Goal: Task Accomplishment & Management: Use online tool/utility

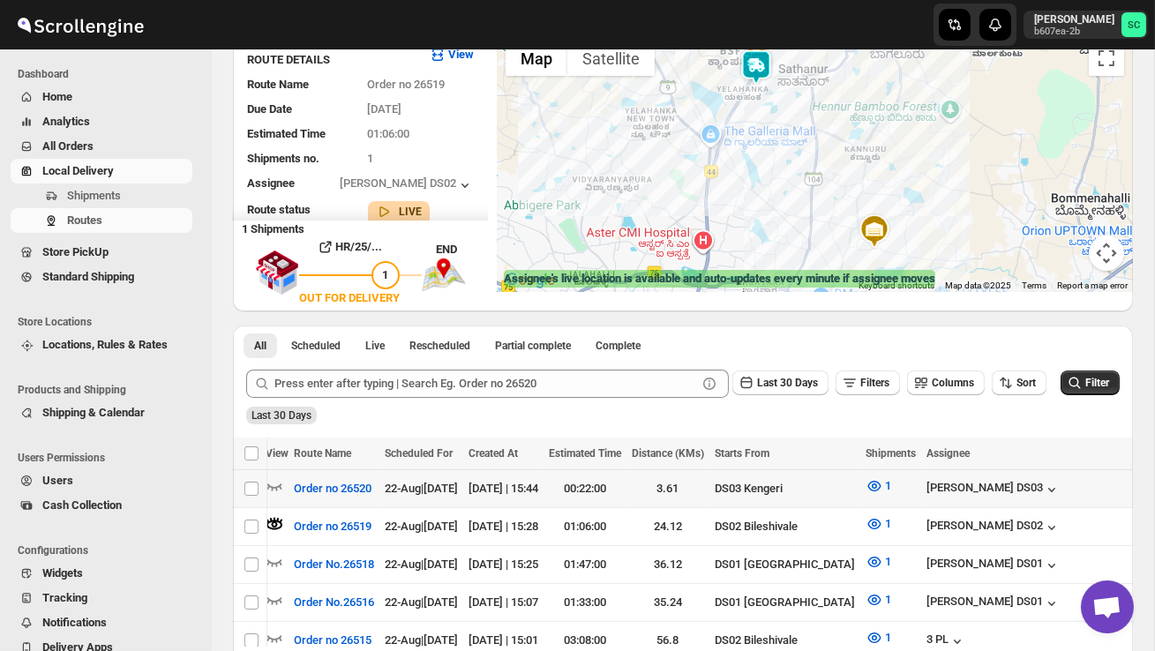
scroll to position [139, 0]
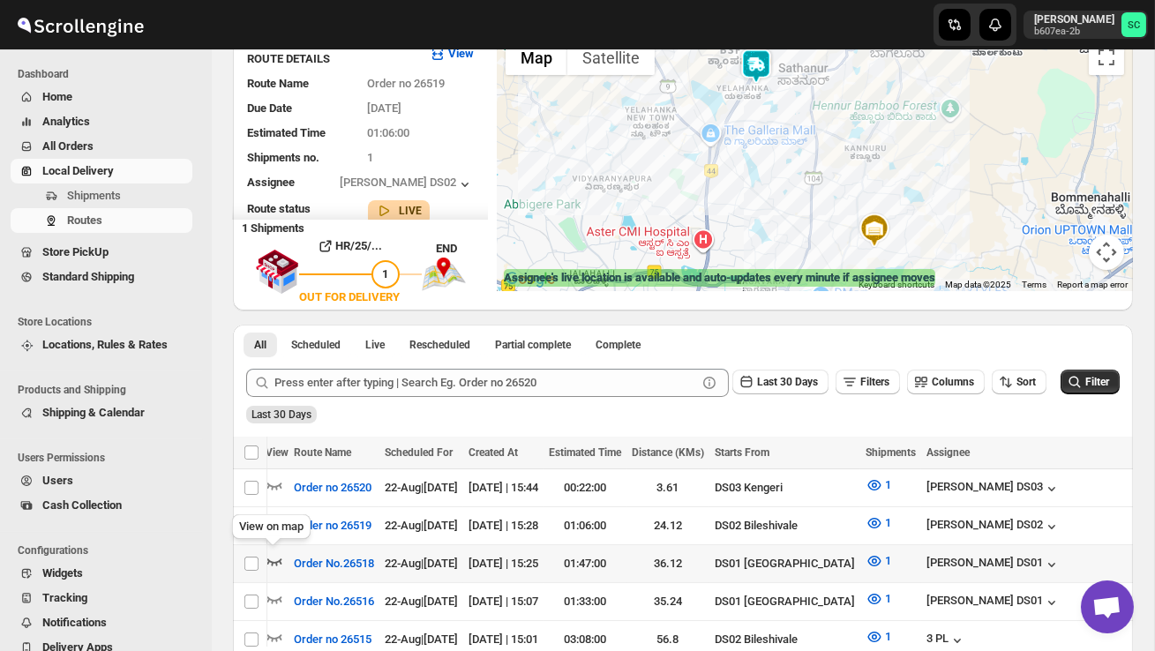
click at [270, 559] on icon "button" at bounding box center [274, 562] width 15 height 7
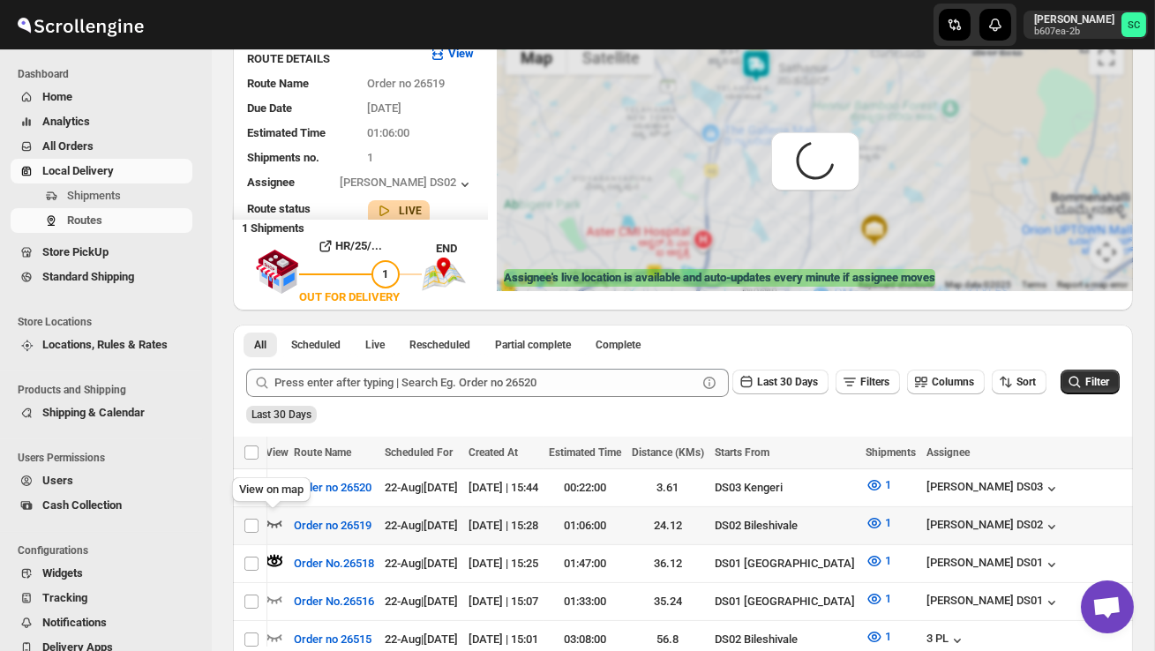
click at [272, 518] on icon "button" at bounding box center [275, 523] width 18 height 18
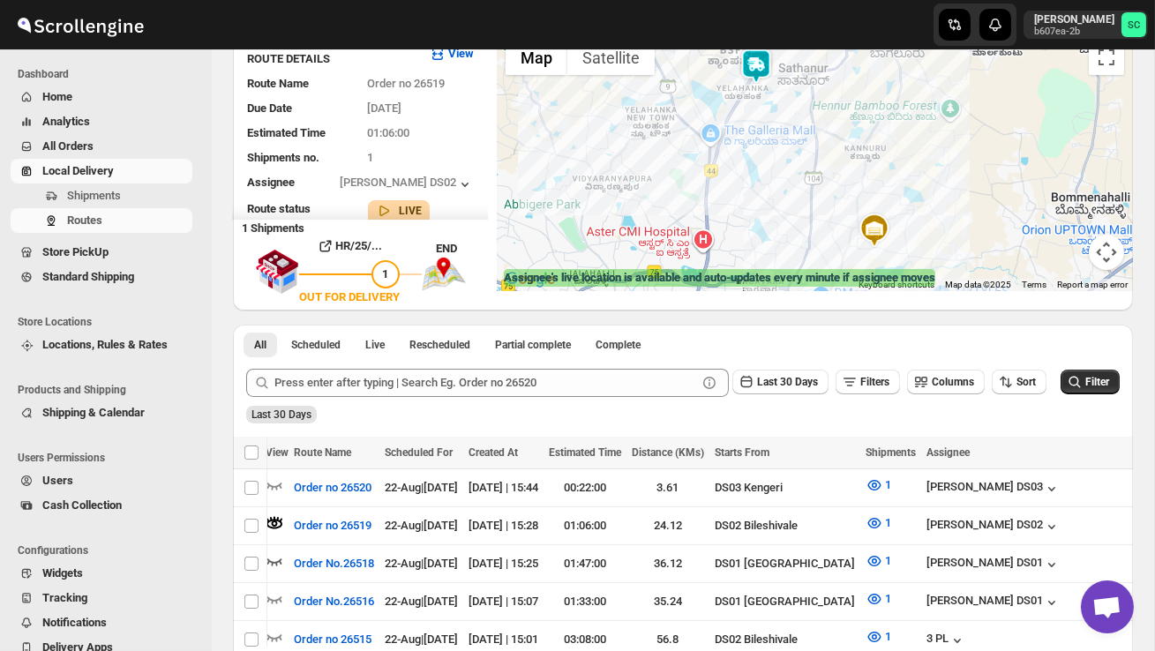
click at [757, 191] on div at bounding box center [815, 161] width 636 height 260
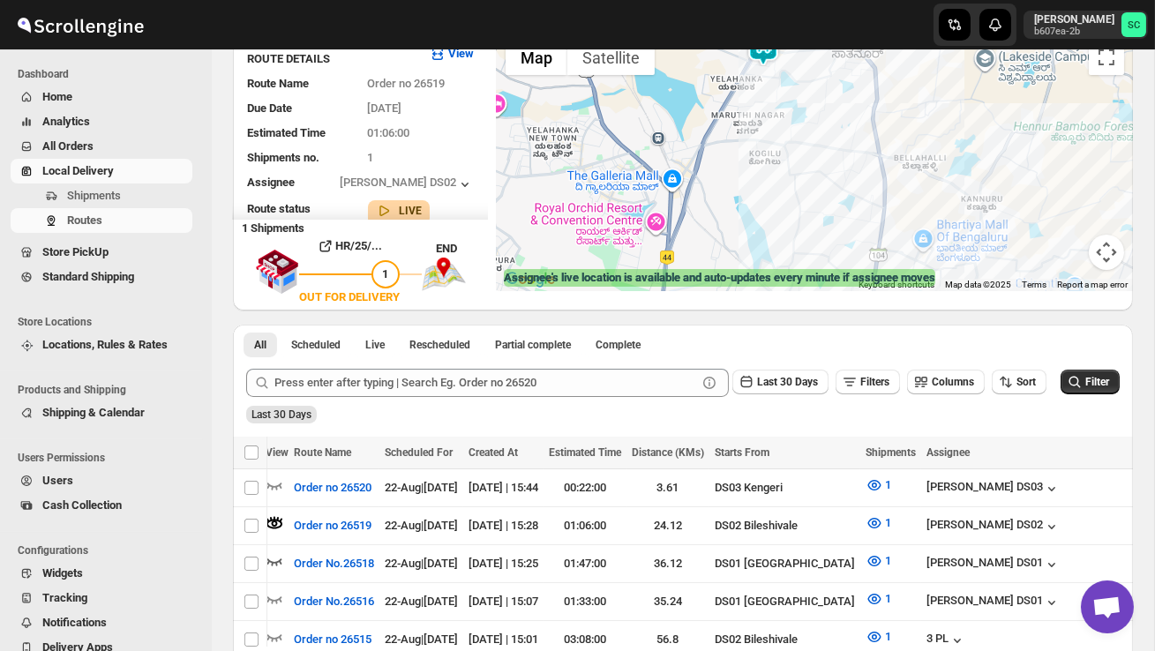
drag, startPoint x: 800, startPoint y: 123, endPoint x: 815, endPoint y: 266, distance: 144.6
click at [807, 236] on div at bounding box center [815, 161] width 636 height 260
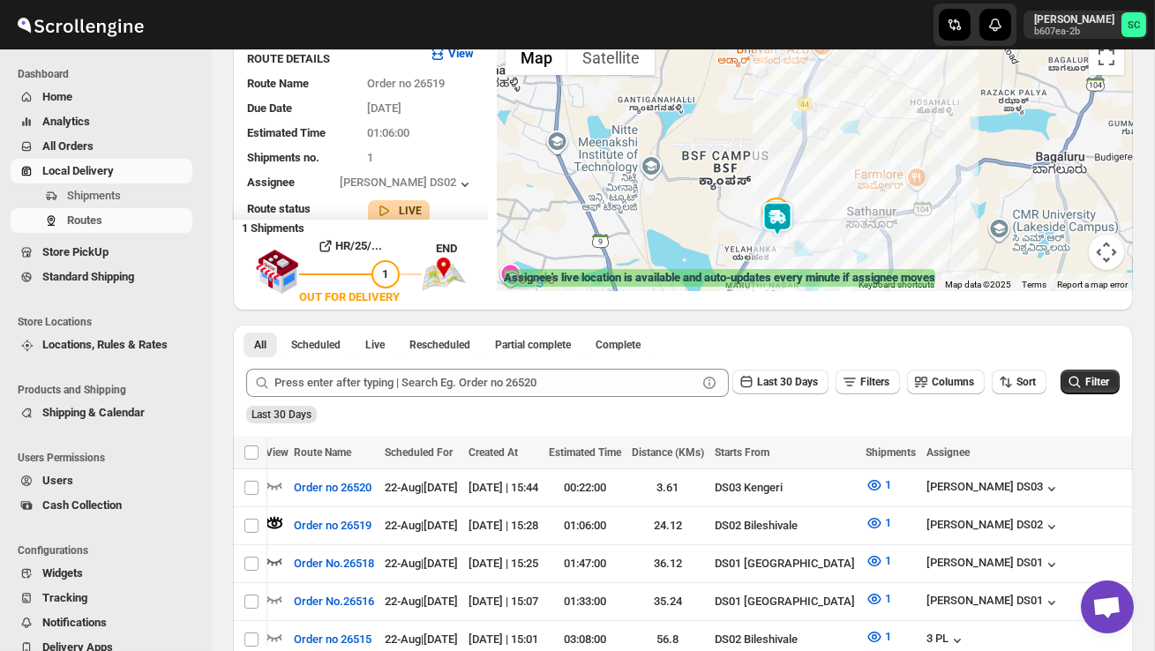
click at [822, 248] on div at bounding box center [815, 161] width 636 height 260
click at [822, 250] on div at bounding box center [815, 161] width 636 height 260
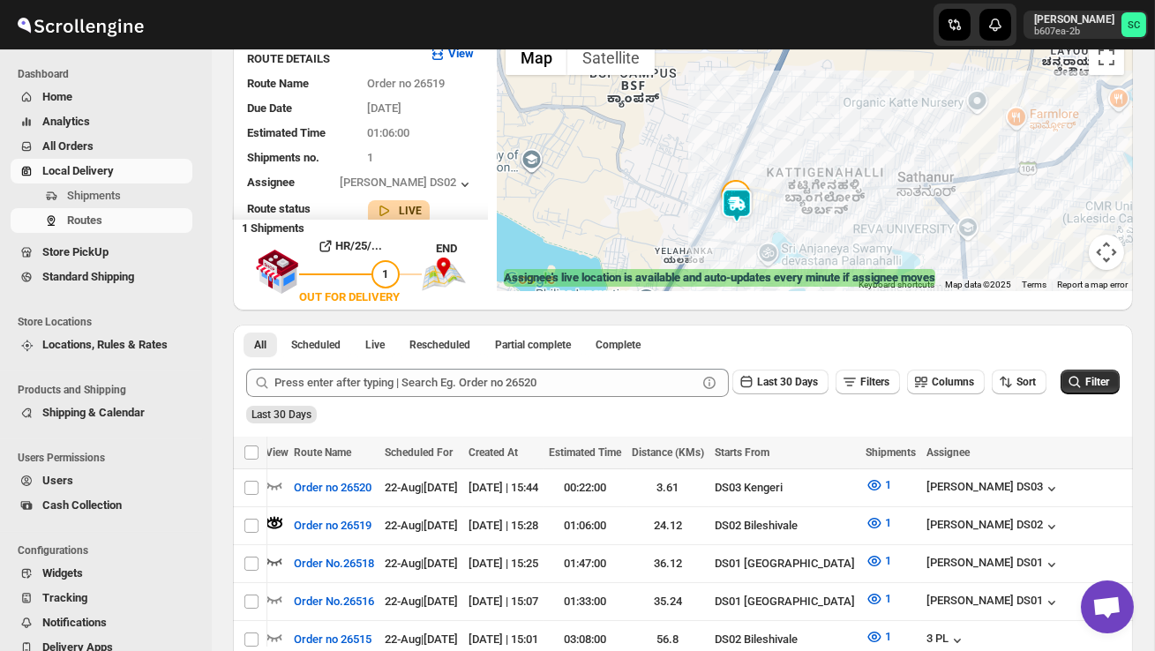
click at [811, 248] on div at bounding box center [815, 161] width 636 height 260
click at [810, 248] on div at bounding box center [815, 161] width 636 height 260
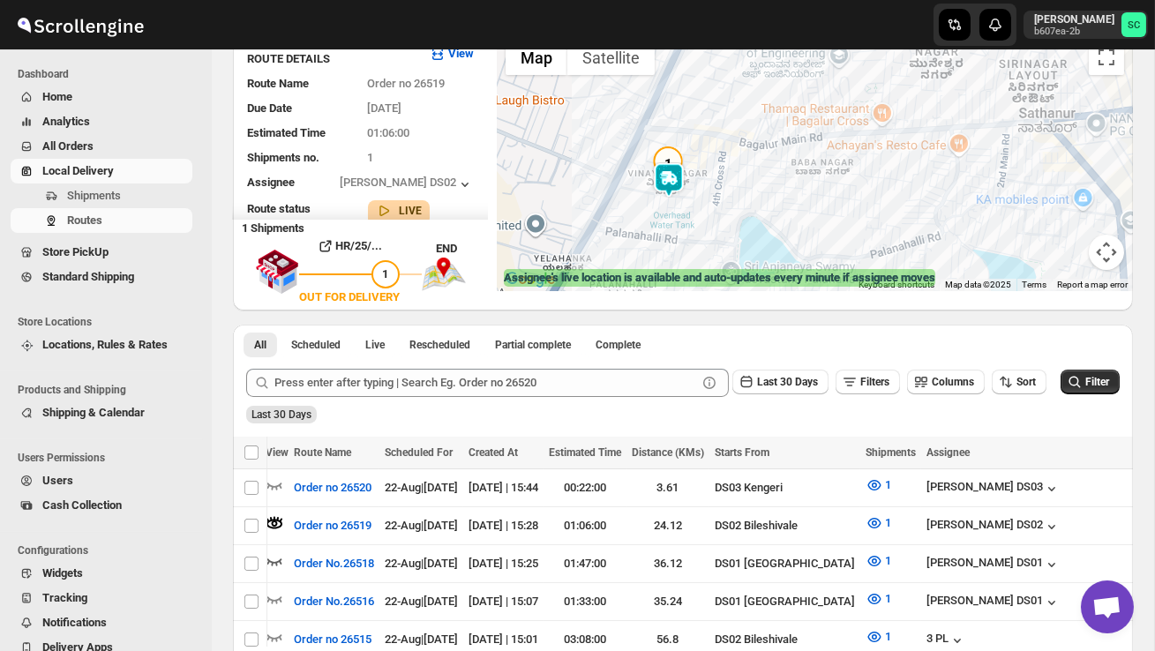
click at [739, 223] on div at bounding box center [815, 161] width 636 height 260
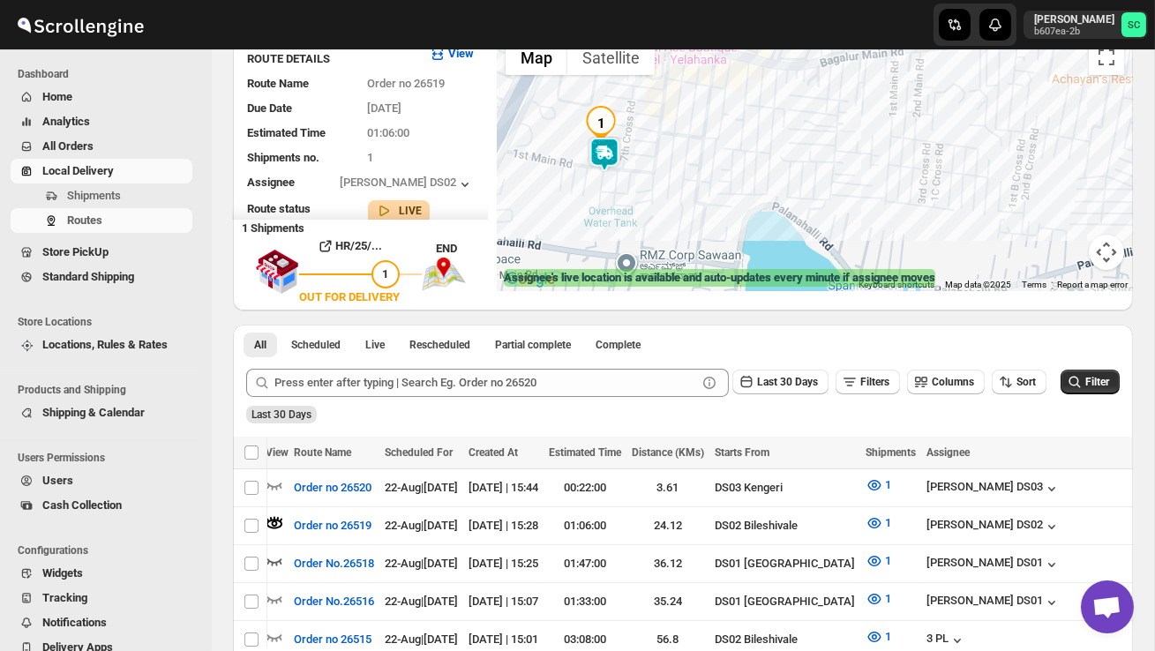
click at [665, 211] on div at bounding box center [815, 161] width 636 height 260
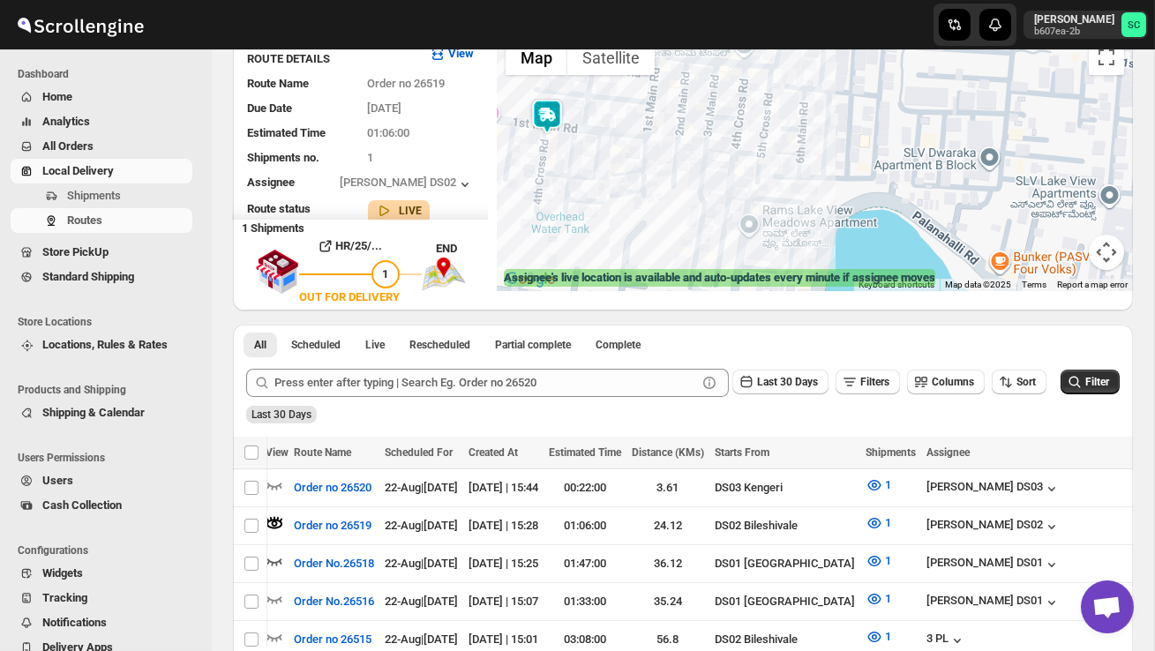
drag, startPoint x: 609, startPoint y: 202, endPoint x: 693, endPoint y: 239, distance: 91.7
click at [691, 239] on div at bounding box center [815, 161] width 636 height 260
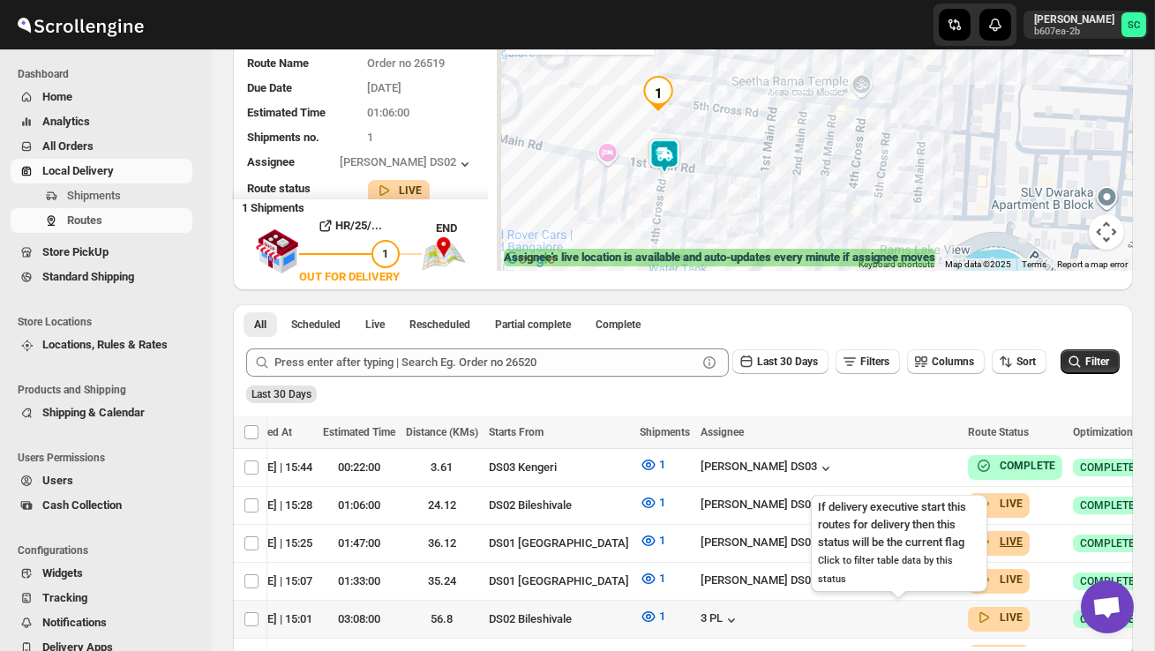
scroll to position [171, 0]
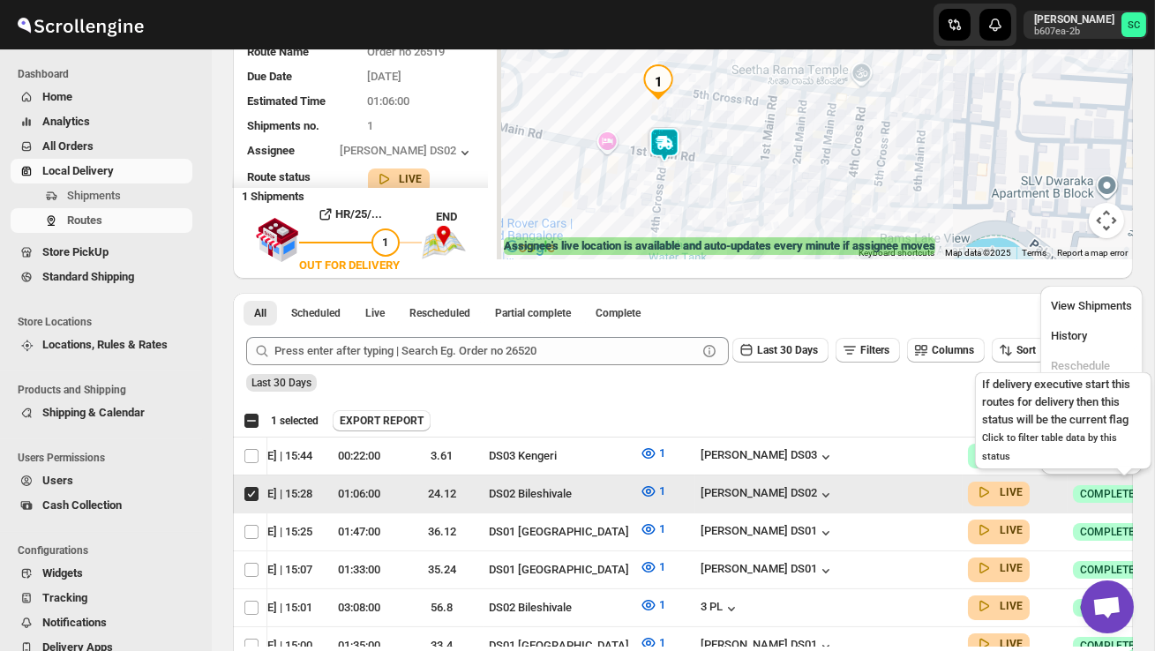
scroll to position [0, 1]
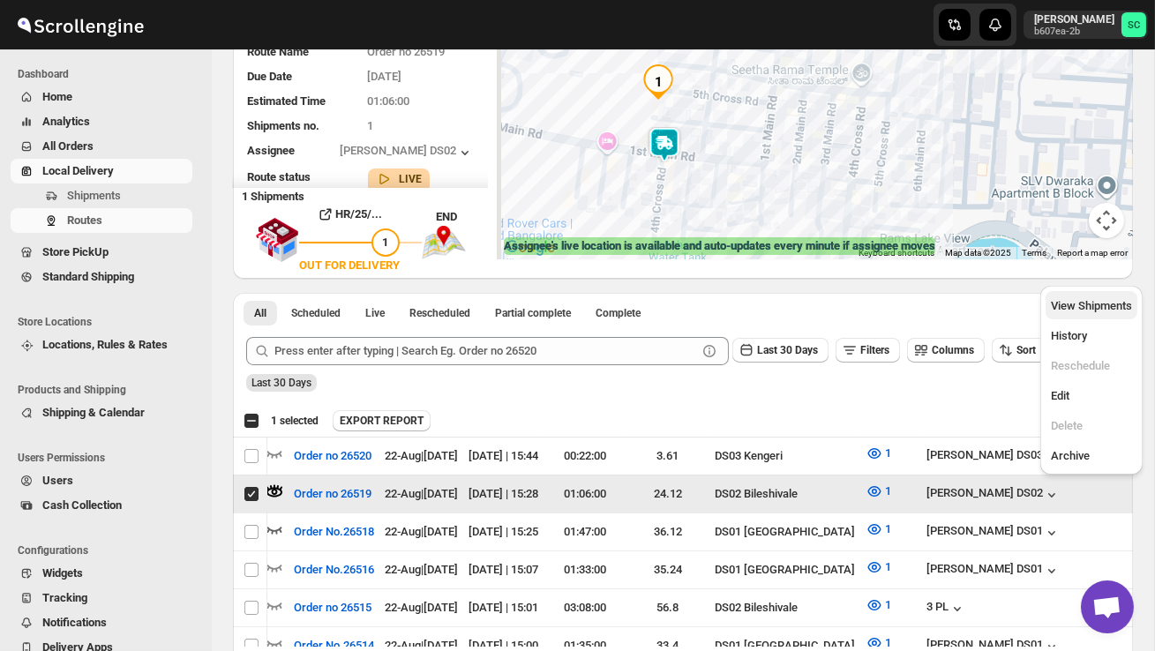
click at [1088, 304] on span "View Shipments" at bounding box center [1091, 305] width 81 height 13
checkbox input "false"
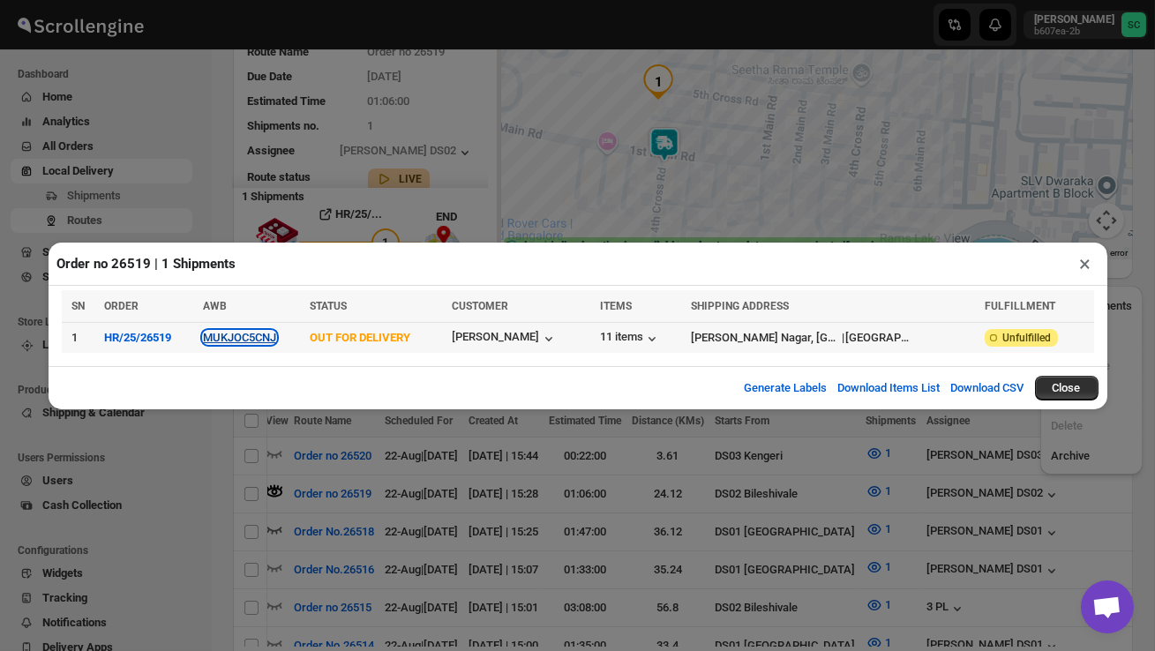
click at [272, 337] on button "MUKJOC5CNJ" at bounding box center [239, 337] width 73 height 13
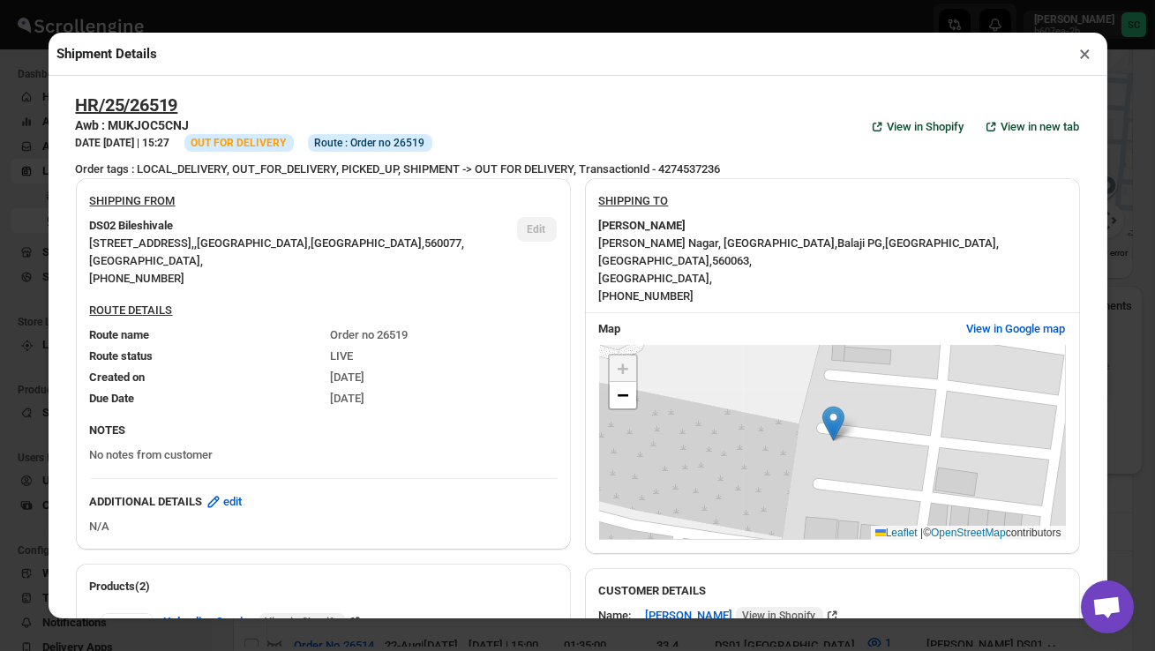
scroll to position [787, 0]
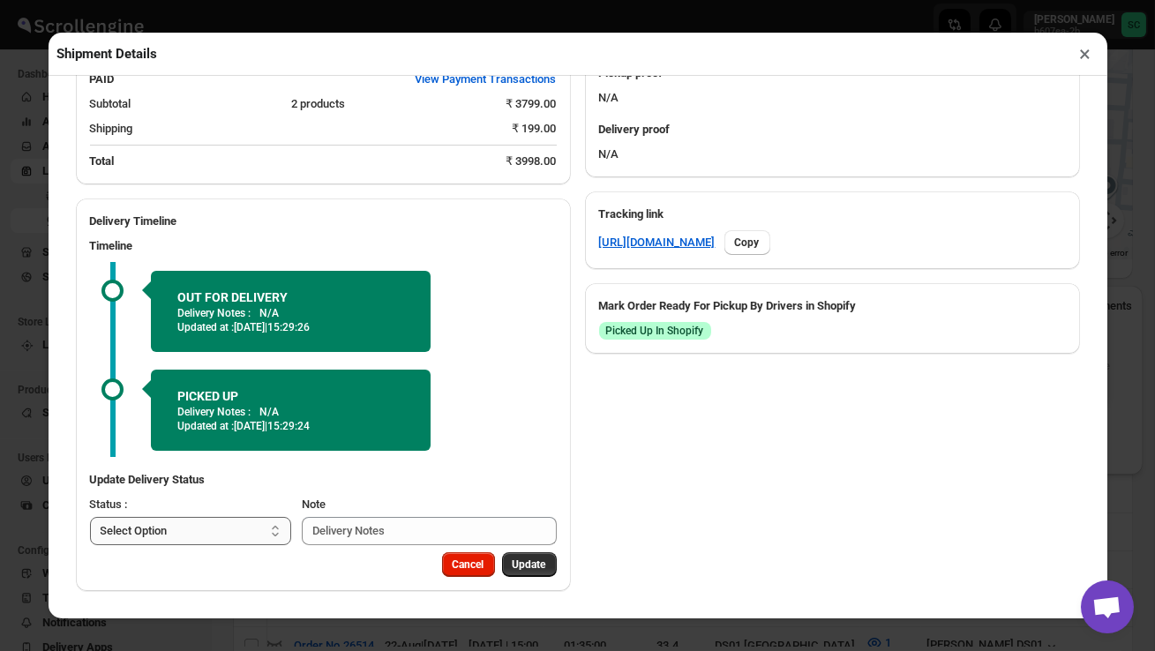
click at [231, 528] on select "Select Option PICKED UP OUT FOR DELIVERY RESCHEDULE DELIVERED CANCELLED" at bounding box center [191, 531] width 202 height 28
select select "DELIVERED"
click at [536, 565] on span "Update" at bounding box center [530, 565] width 34 height 14
select select
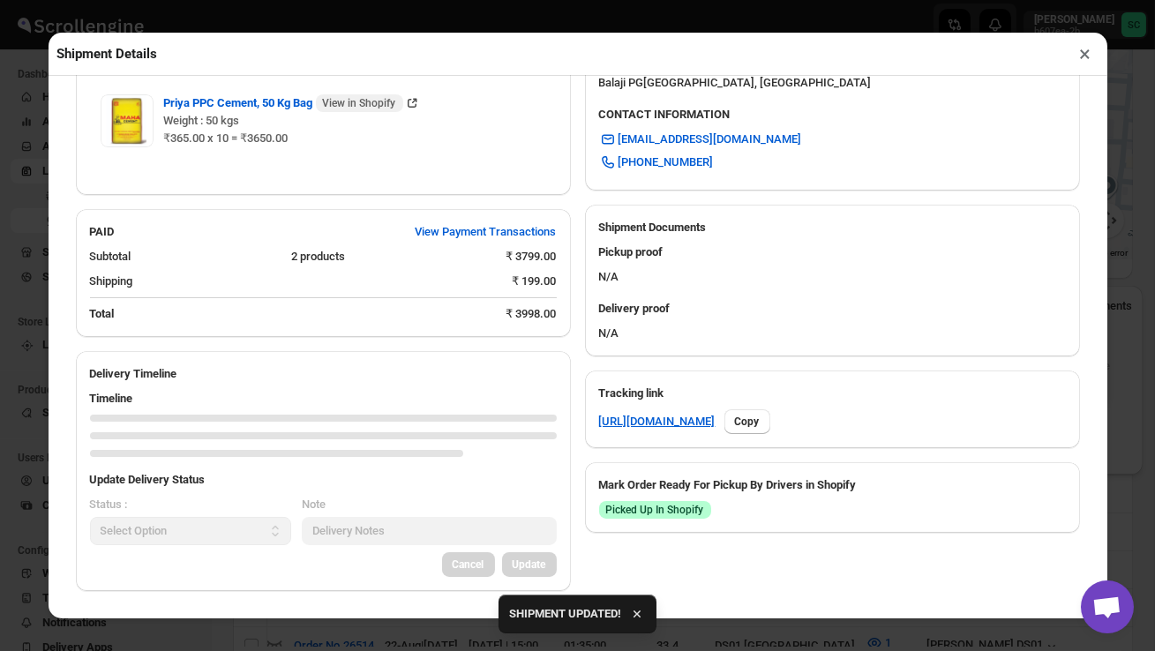
scroll to position [760, 0]
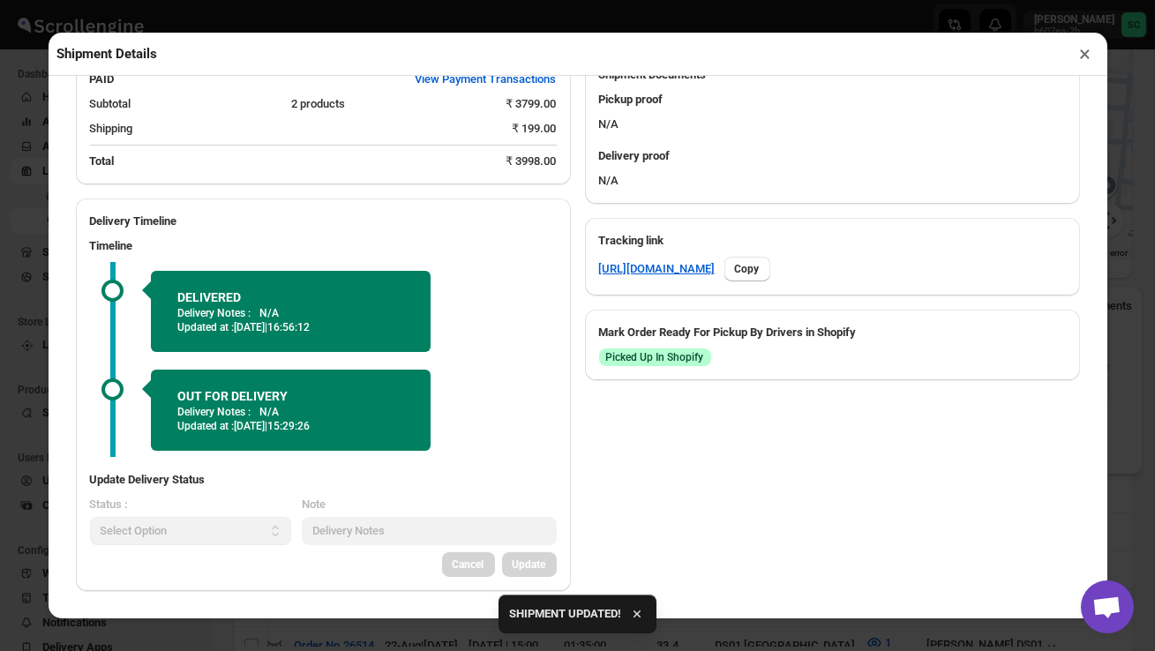
click at [1090, 56] on button "×" at bounding box center [1086, 53] width 26 height 25
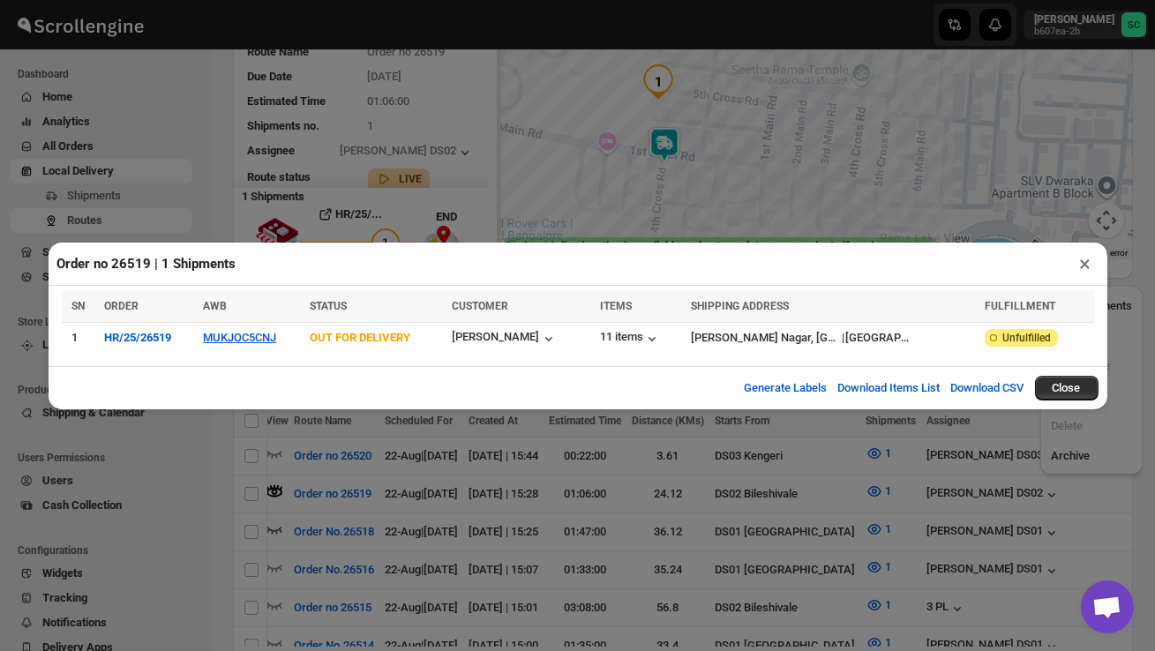
click at [1084, 265] on button "×" at bounding box center [1086, 263] width 26 height 25
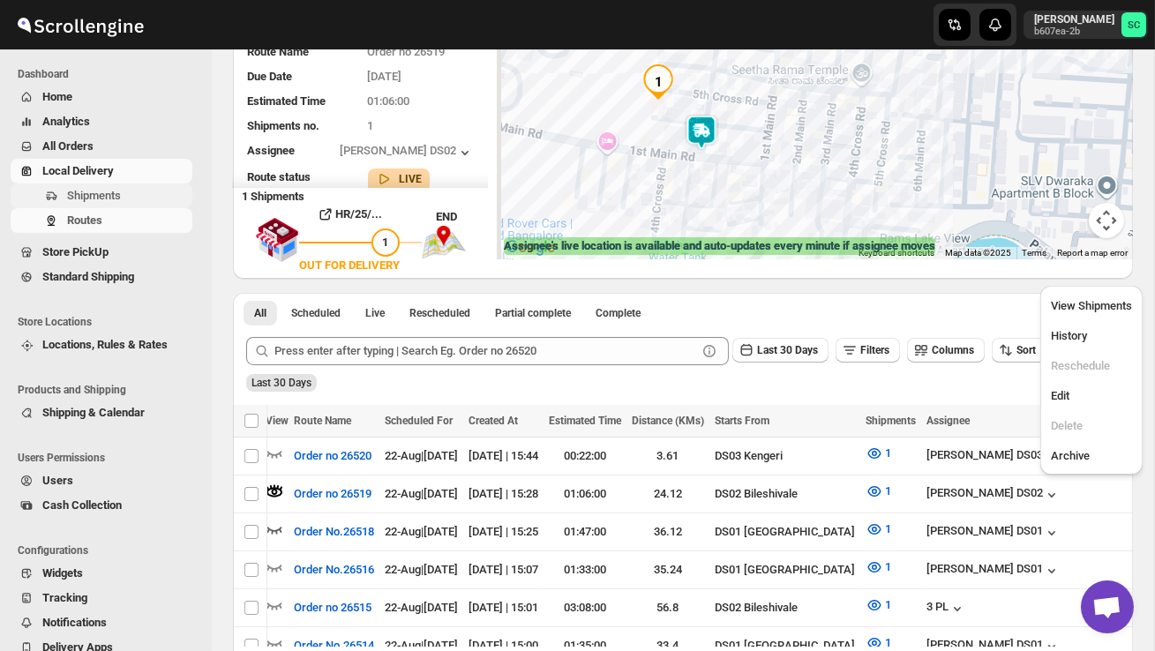
click at [101, 197] on span "Shipments" at bounding box center [94, 195] width 54 height 13
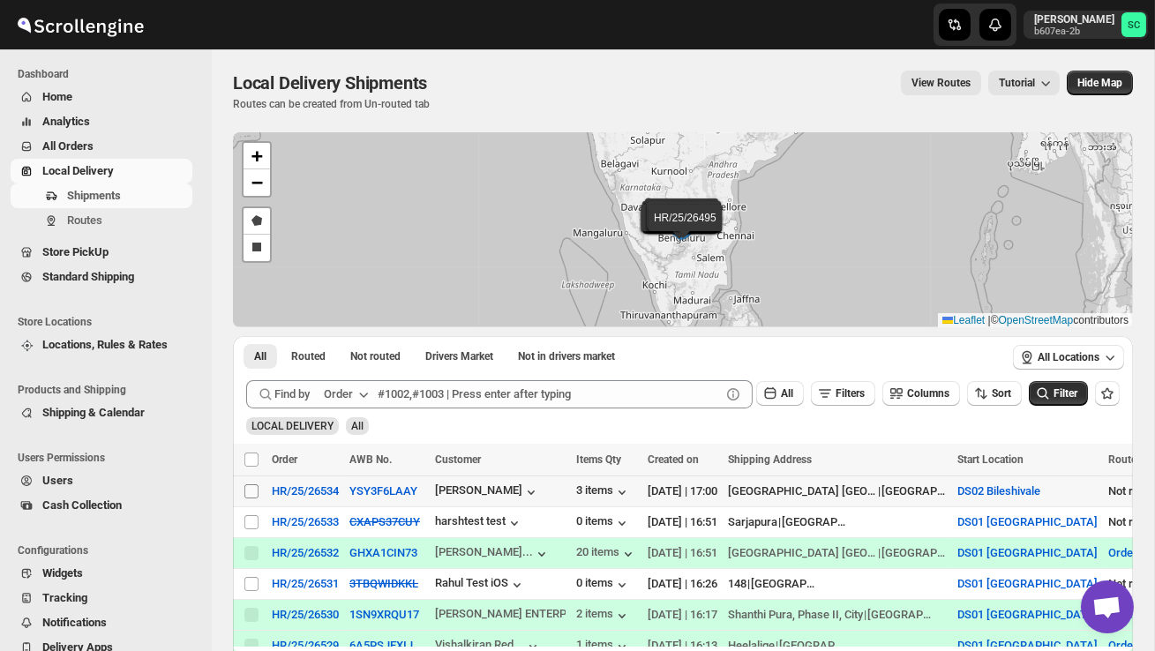
click at [251, 492] on input "Select shipment" at bounding box center [251, 491] width 14 height 14
checkbox input "true"
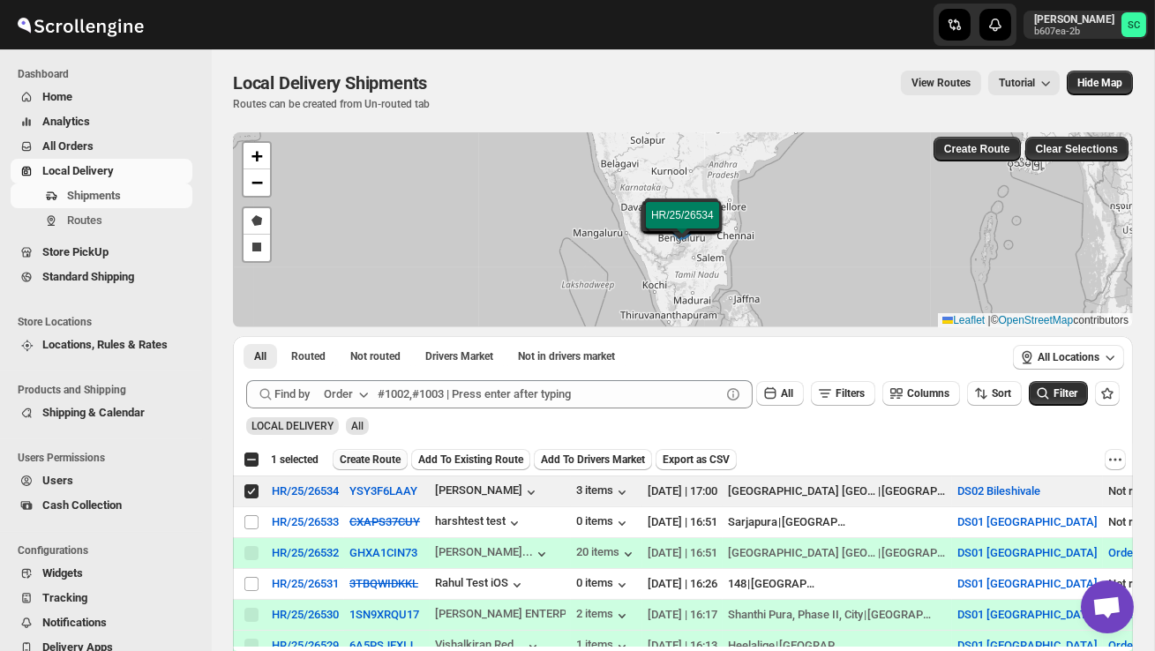
click at [397, 456] on span "Create Route" at bounding box center [370, 460] width 61 height 14
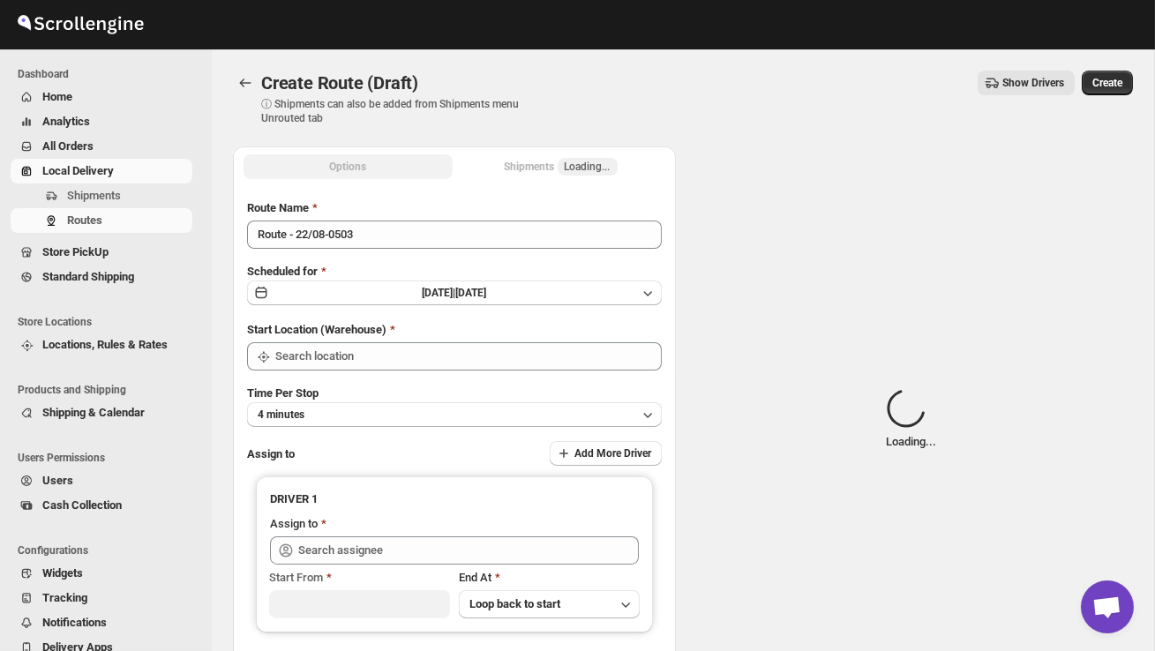
type input "DS02 Bileshivale"
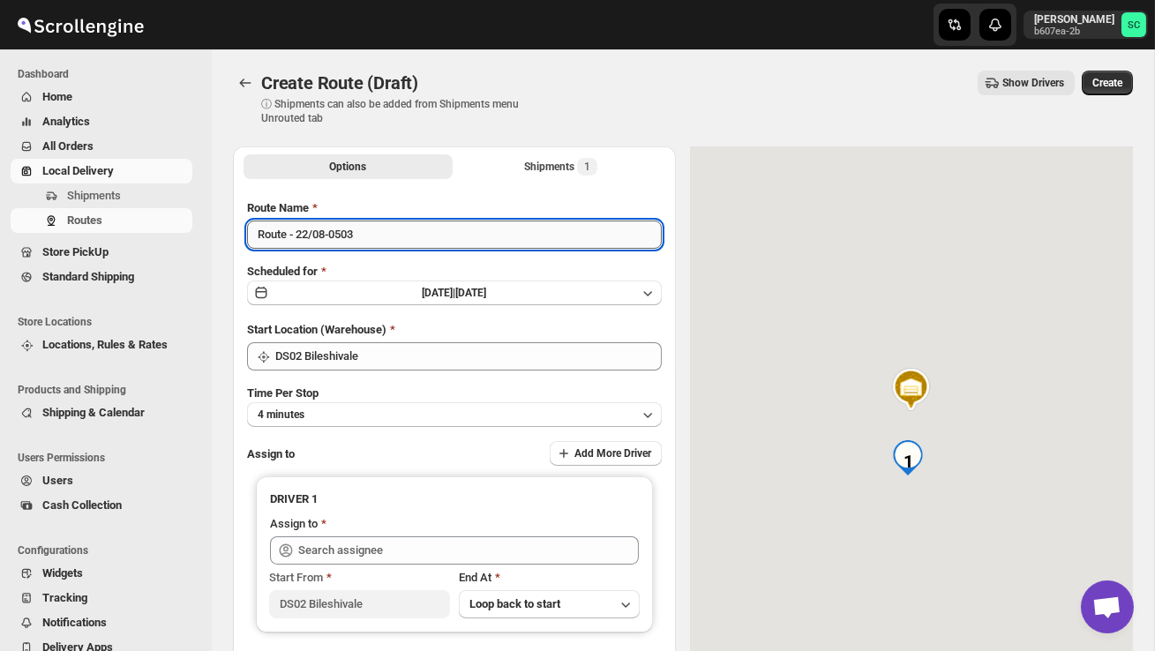
click at [381, 238] on input "Route - 22/08-0503" at bounding box center [454, 235] width 415 height 28
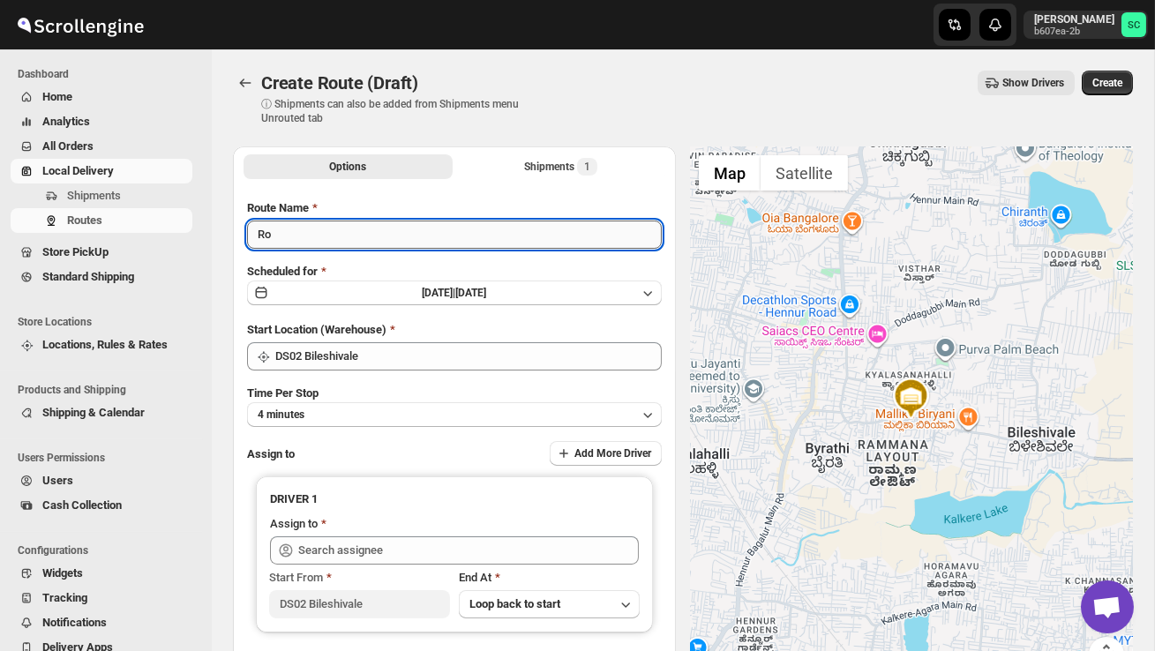
type input "R"
type input "Order no 26534"
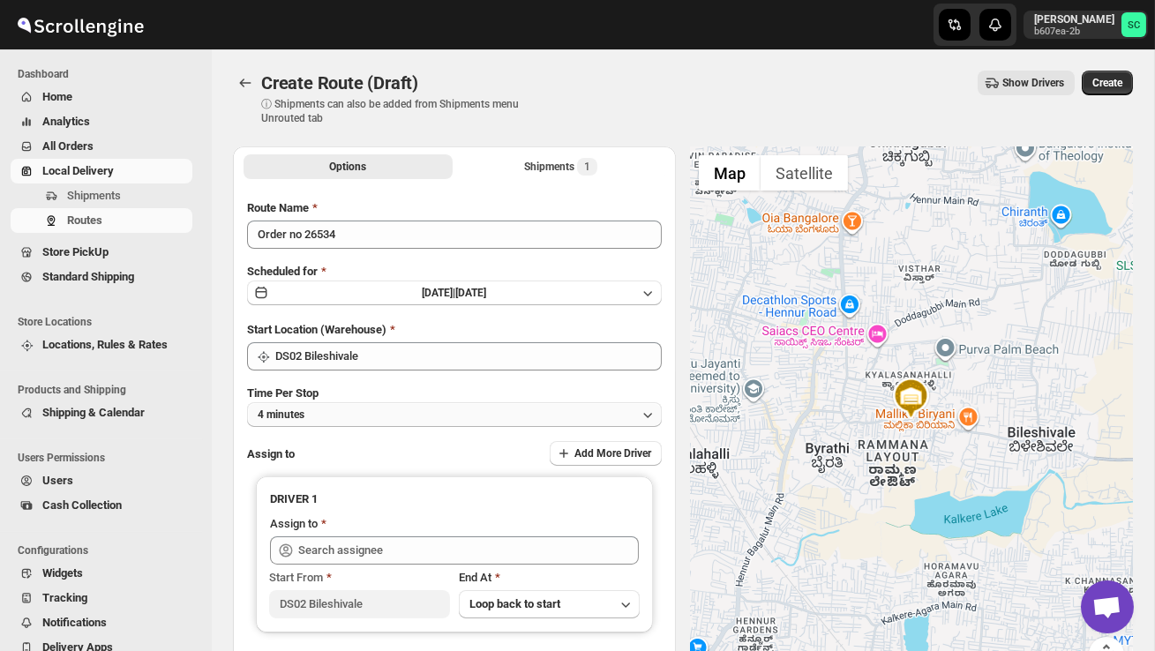
click at [404, 417] on button "4 minutes" at bounding box center [454, 414] width 415 height 25
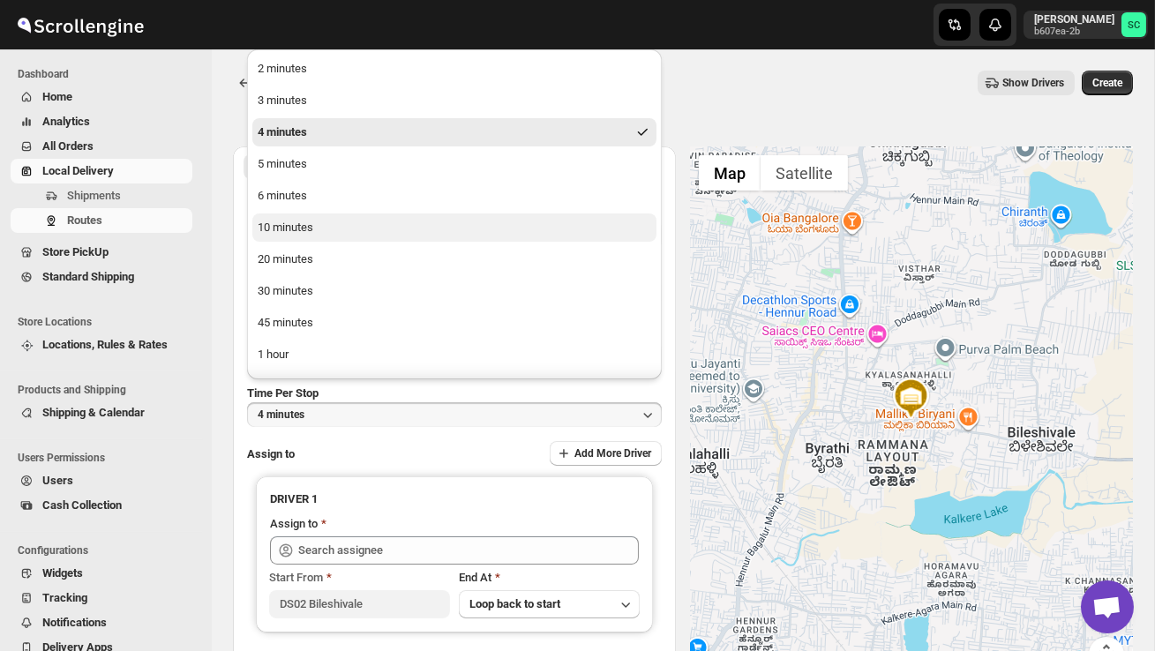
click at [325, 231] on button "10 minutes" at bounding box center [454, 228] width 404 height 28
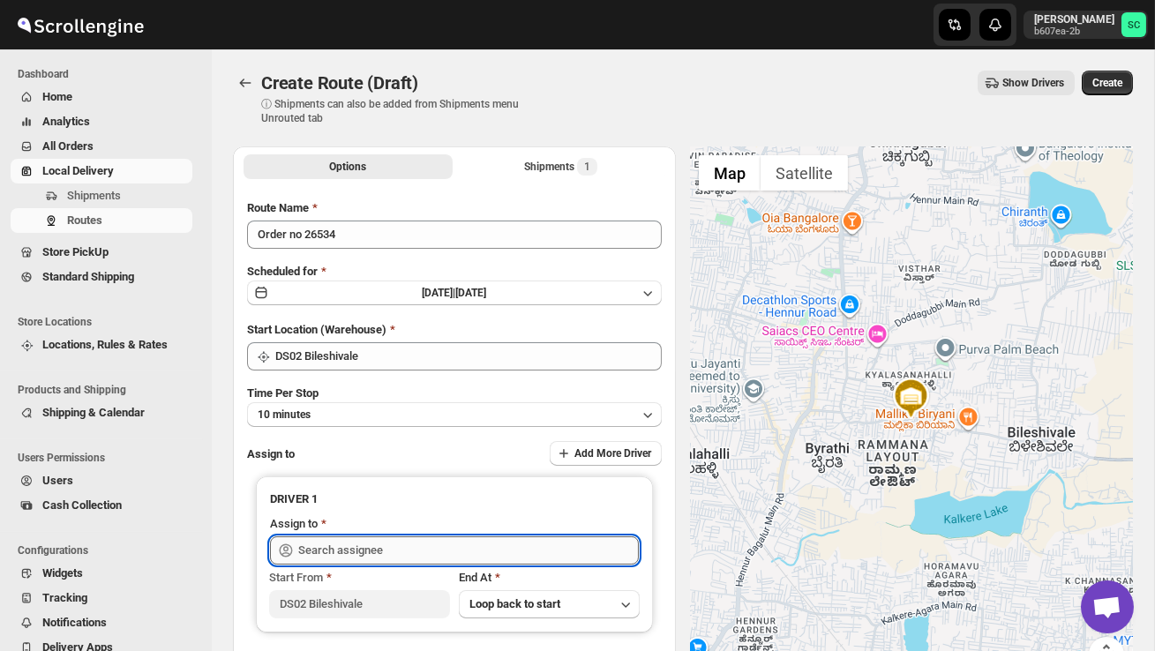
click at [360, 548] on input "text" at bounding box center [468, 551] width 341 height 28
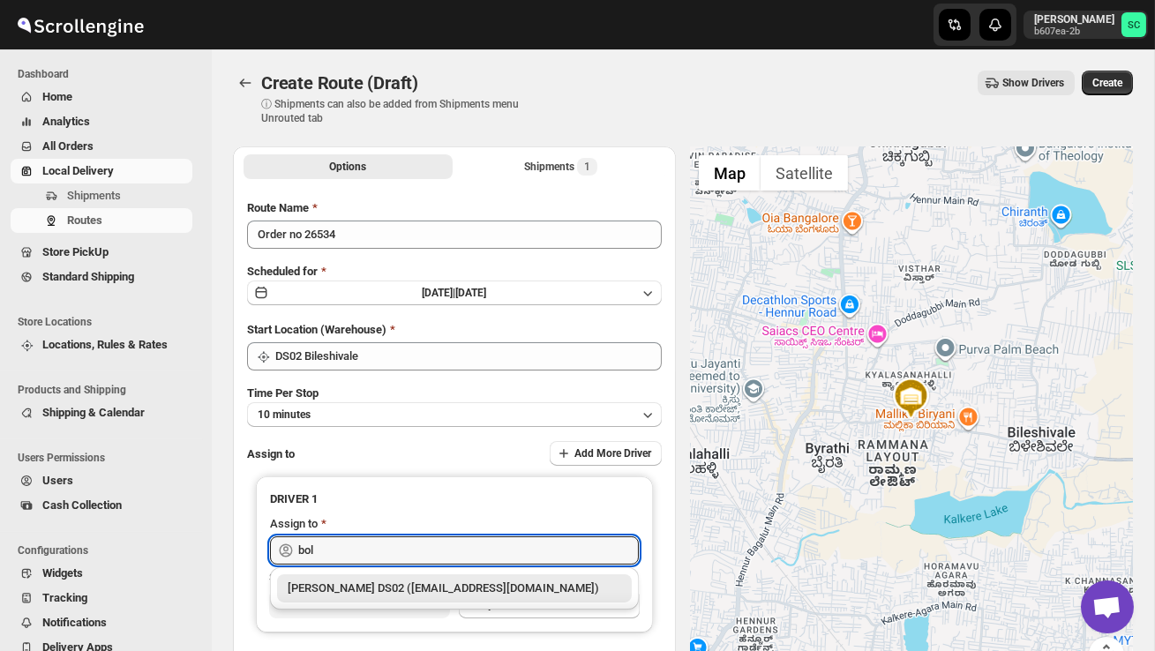
click at [432, 581] on div "[PERSON_NAME] DS02 ([EMAIL_ADDRESS][DOMAIN_NAME])" at bounding box center [455, 589] width 334 height 18
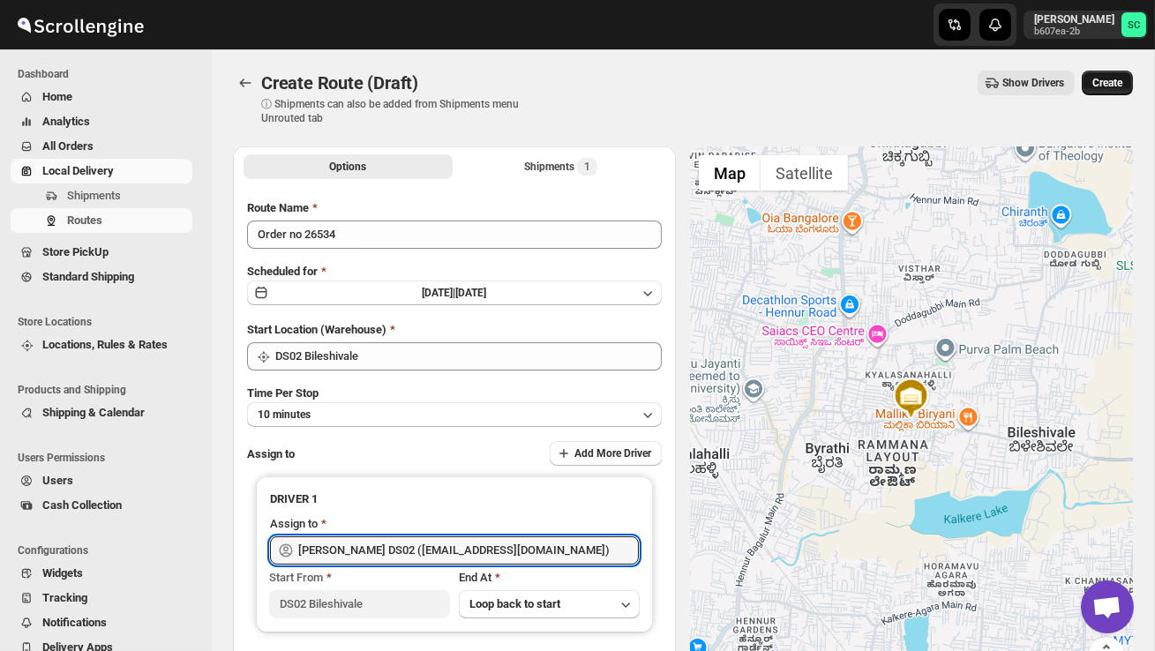
type input "[PERSON_NAME] DS02 ([EMAIL_ADDRESS][DOMAIN_NAME])"
click at [1117, 84] on span "Create" at bounding box center [1107, 83] width 30 height 14
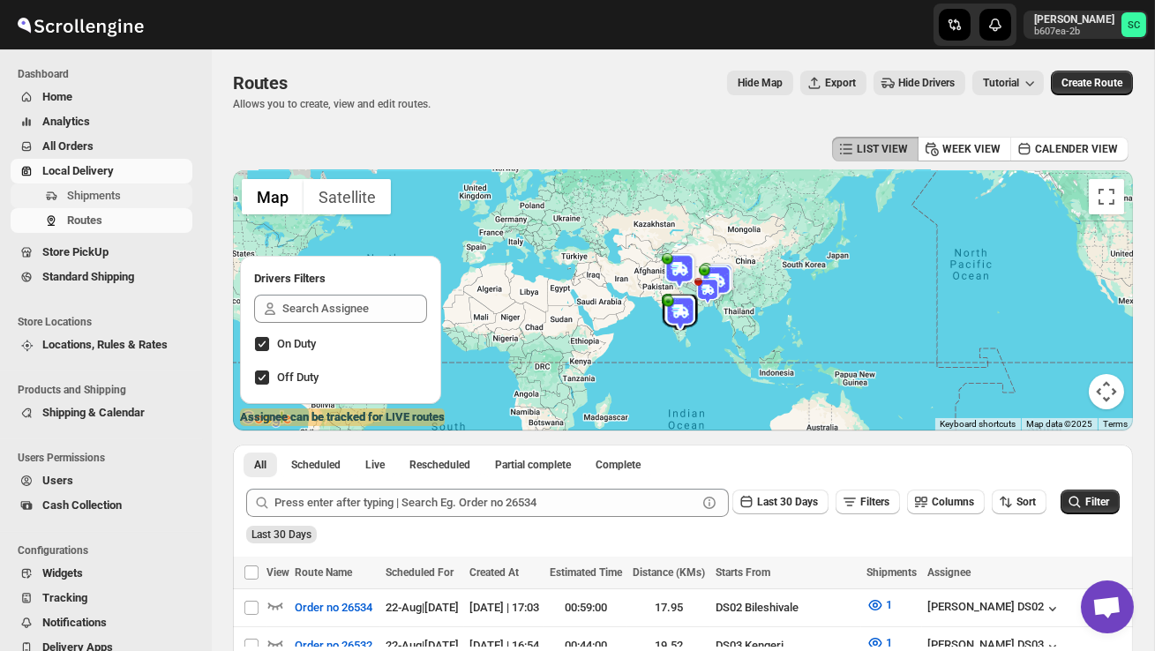
click at [134, 197] on span "Shipments" at bounding box center [128, 196] width 122 height 18
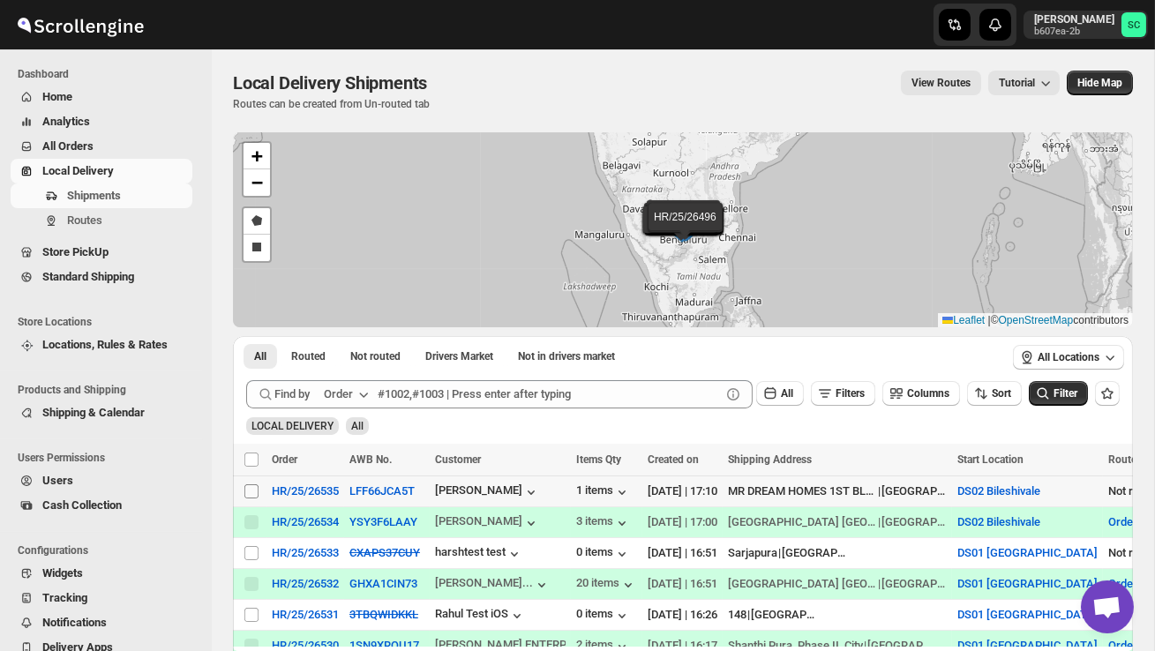
click at [255, 489] on input "Select shipment" at bounding box center [251, 491] width 14 height 14
checkbox input "true"
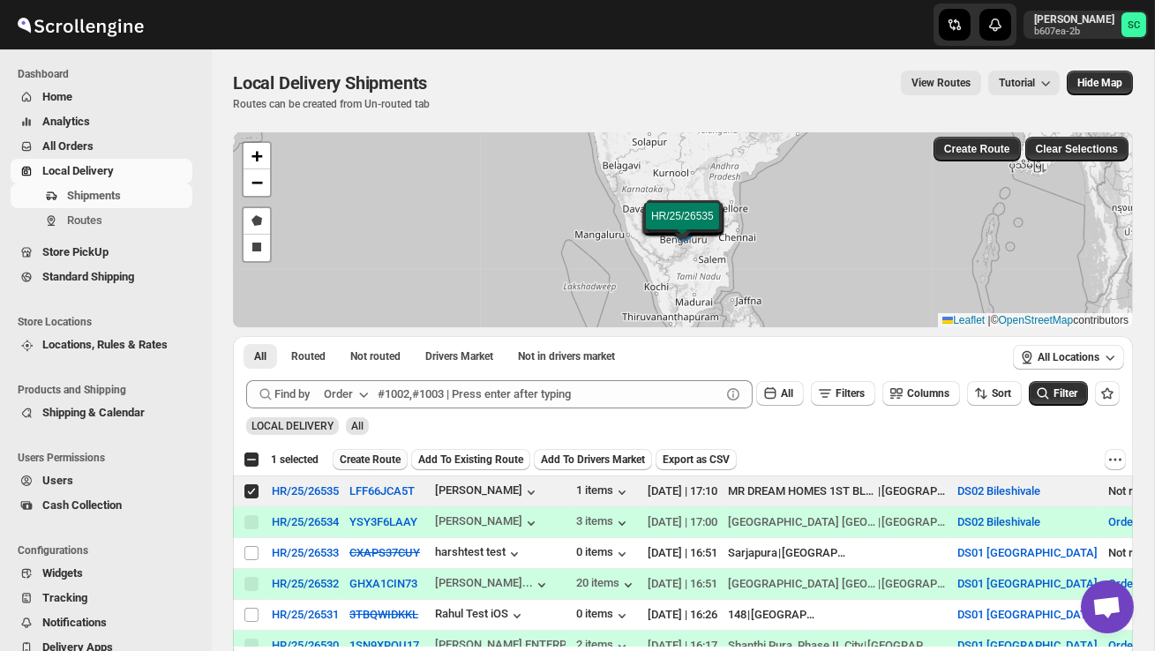
click at [408, 454] on button "Create Route" at bounding box center [370, 459] width 75 height 21
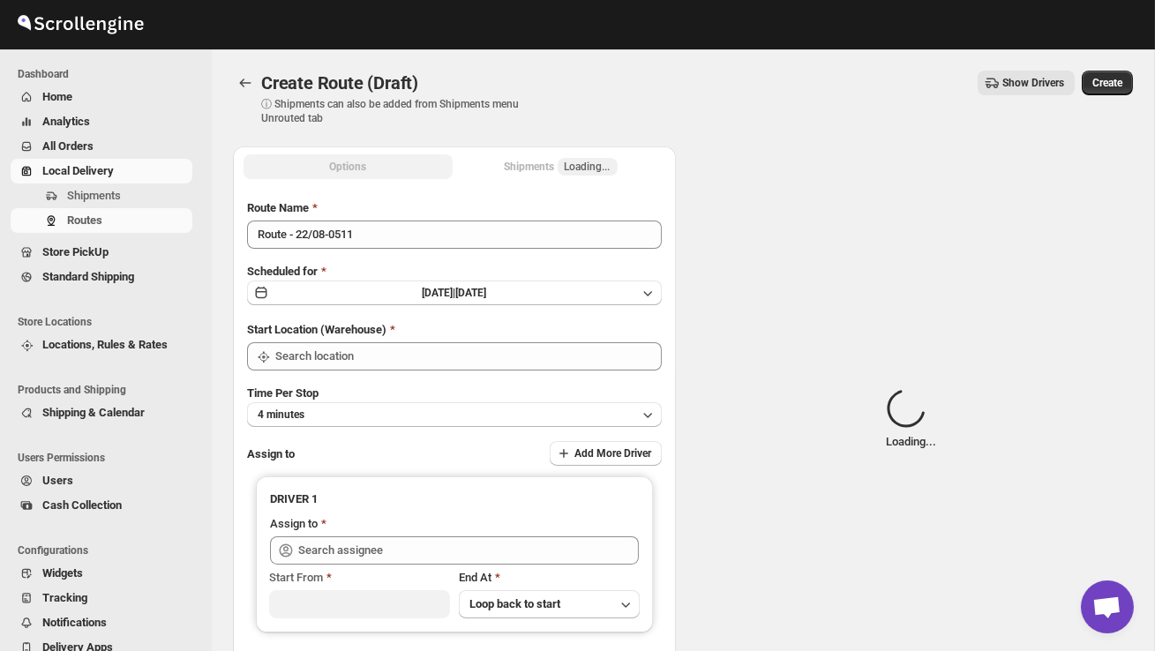
type input "DS02 Bileshivale"
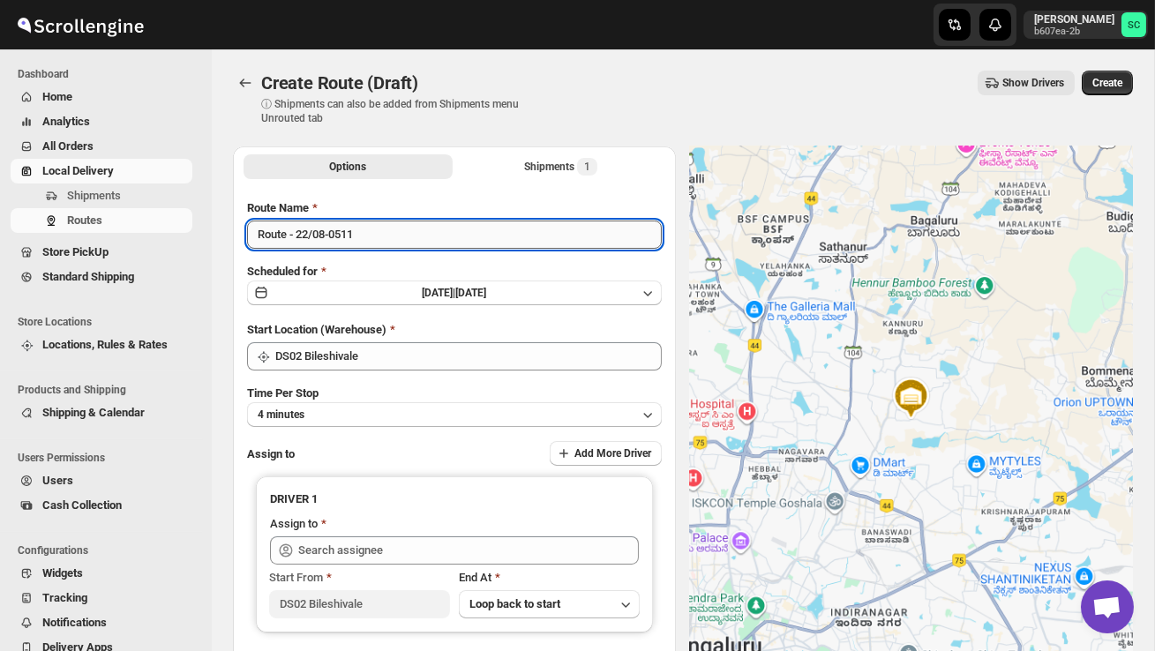
click at [378, 241] on input "Route - 22/08-0511" at bounding box center [454, 235] width 415 height 28
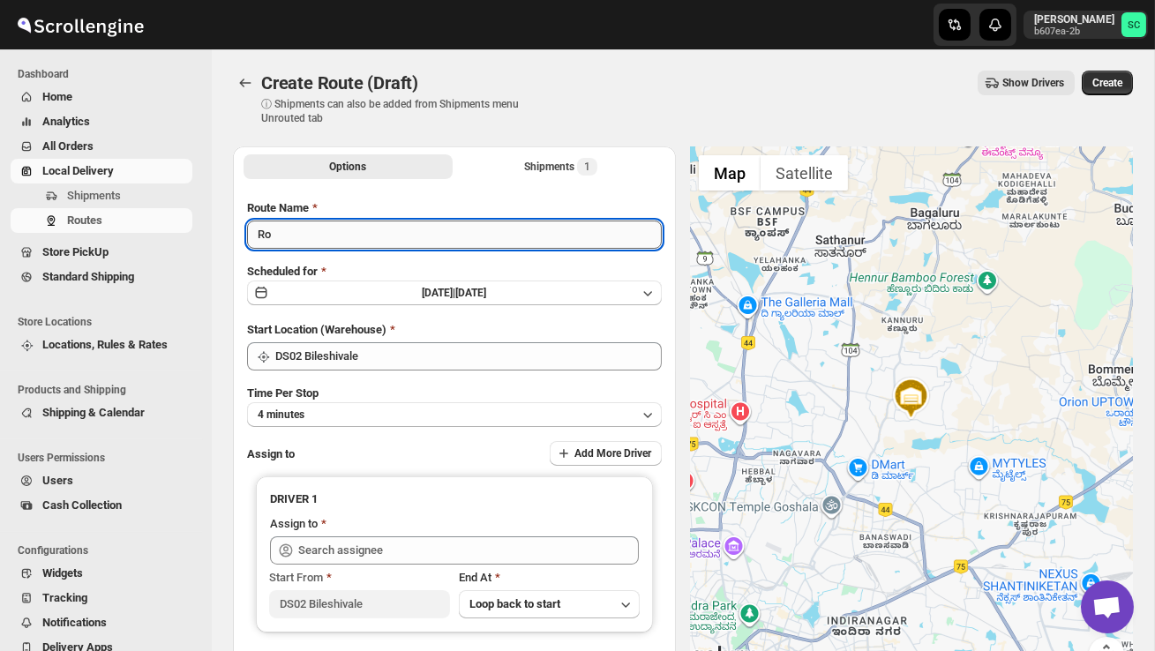
type input "R"
type input "Order no 26535"
click at [470, 404] on button "4 minutes" at bounding box center [454, 414] width 415 height 25
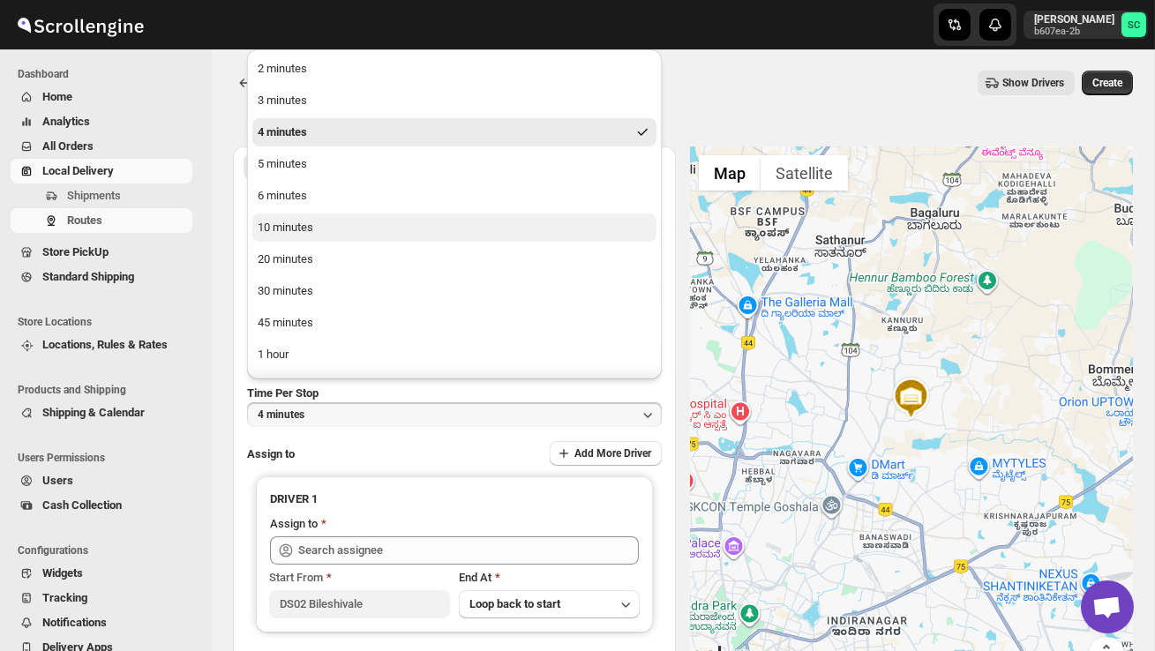
click at [383, 236] on button "10 minutes" at bounding box center [454, 228] width 404 height 28
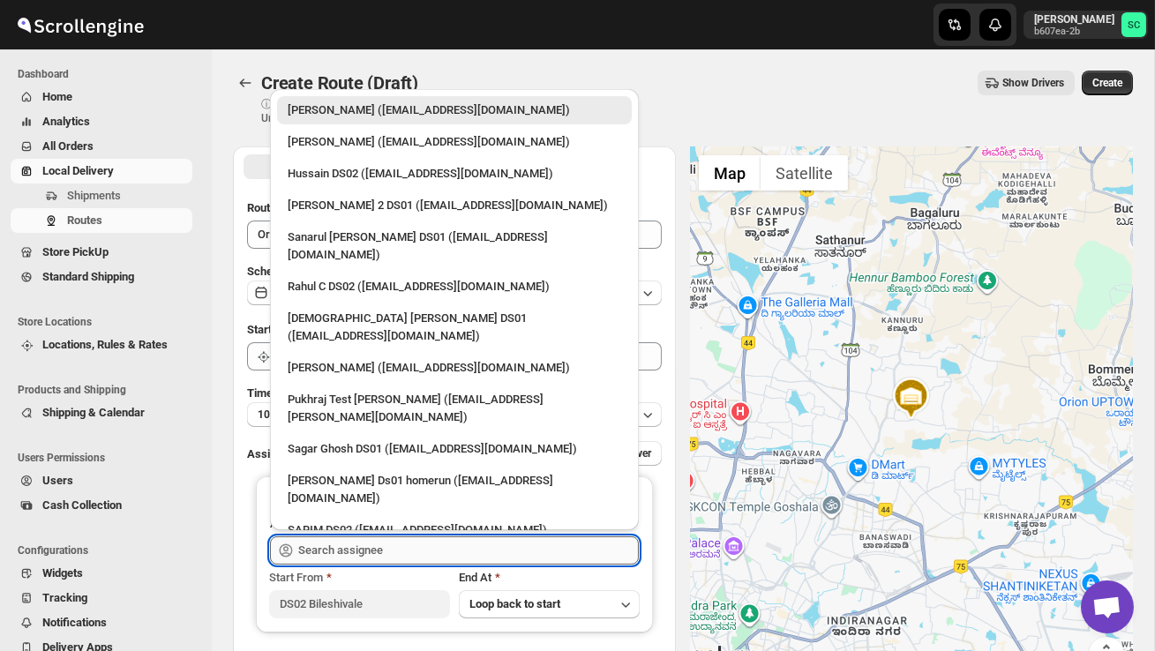
click at [364, 556] on input "text" at bounding box center [468, 551] width 341 height 28
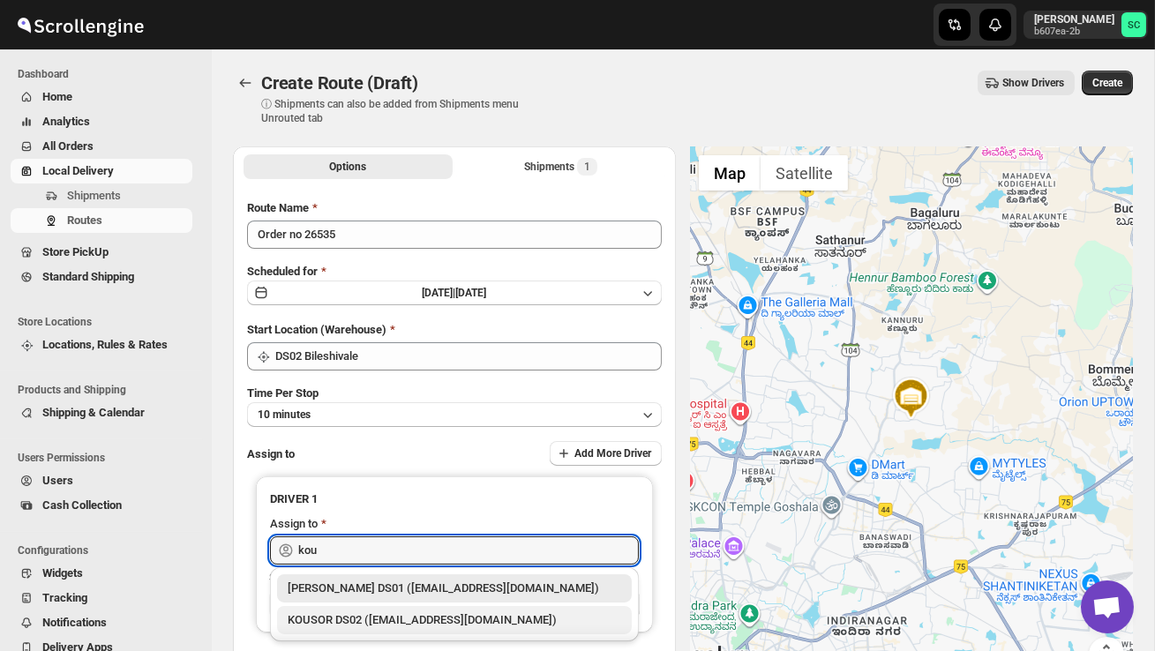
click at [394, 619] on div "KOUSOR DS02 ([EMAIL_ADDRESS][DOMAIN_NAME])" at bounding box center [455, 621] width 334 height 18
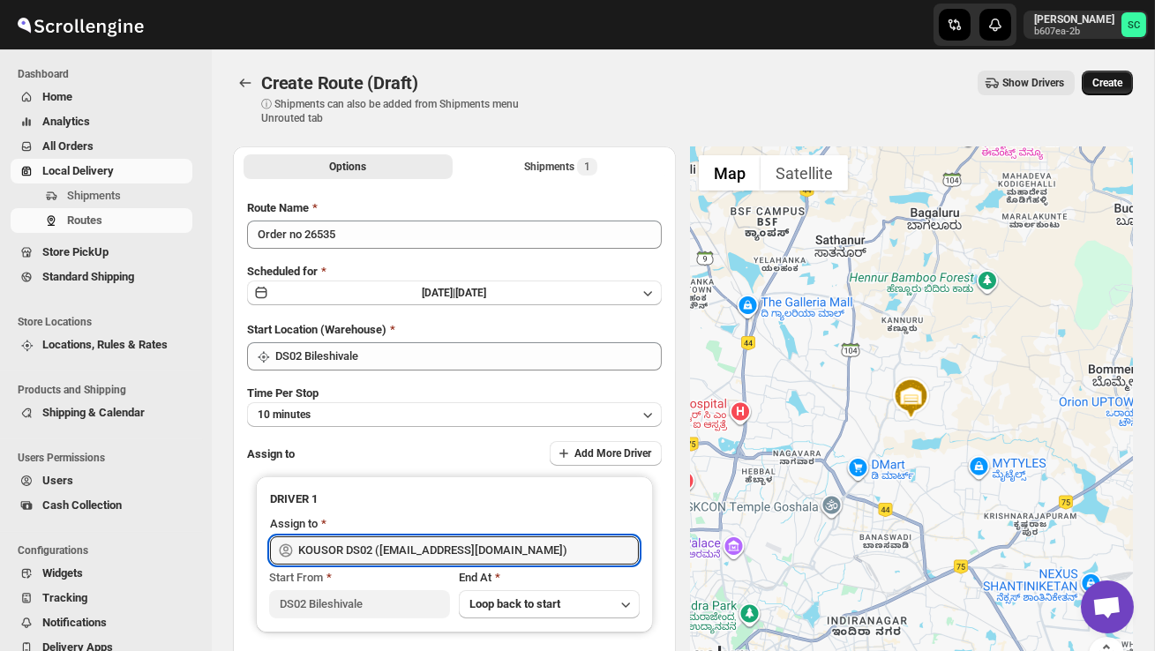
type input "KOUSOR DS02 ([EMAIL_ADDRESS][DOMAIN_NAME])"
click at [1097, 80] on span "Create" at bounding box center [1107, 83] width 30 height 14
